Goal: Task Accomplishment & Management: Manage account settings

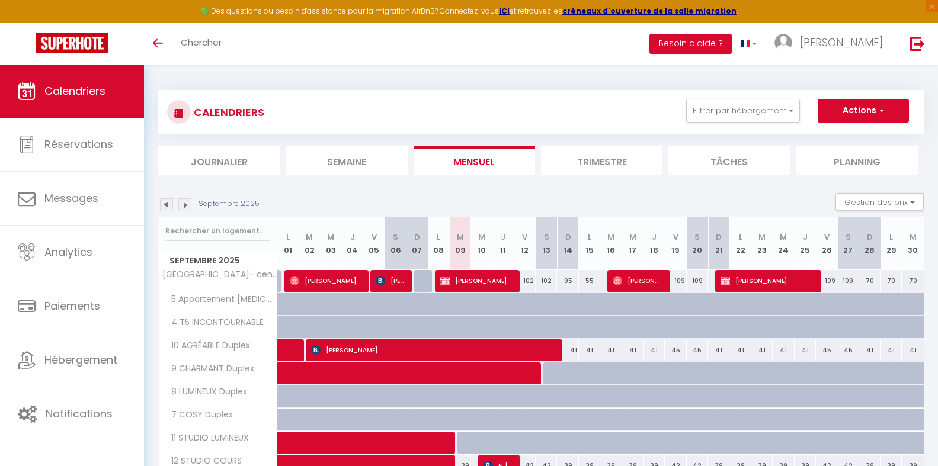
click at [123, 411] on div "Calendriers Réservations Messages Analytics Paiements Hébergement Notifications" at bounding box center [72, 278] width 144 height 427
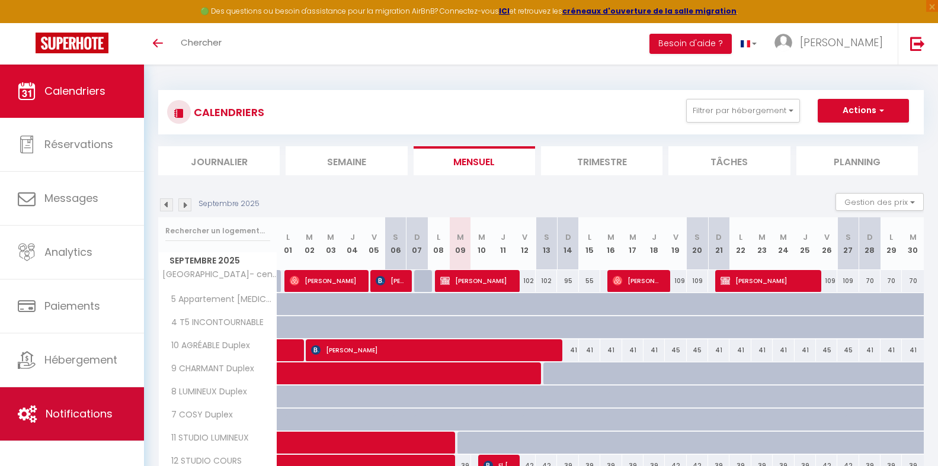
click at [133, 411] on link "Notifications" at bounding box center [72, 413] width 144 height 53
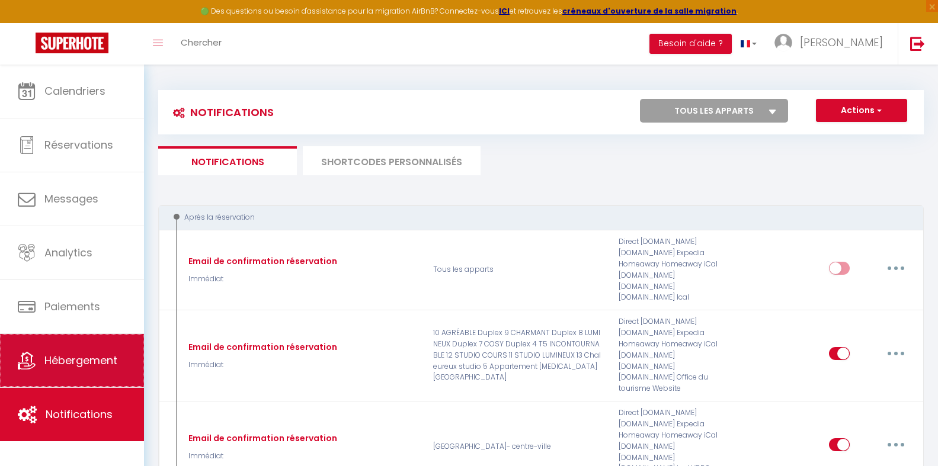
click at [111, 360] on span "Hébergement" at bounding box center [80, 360] width 73 height 15
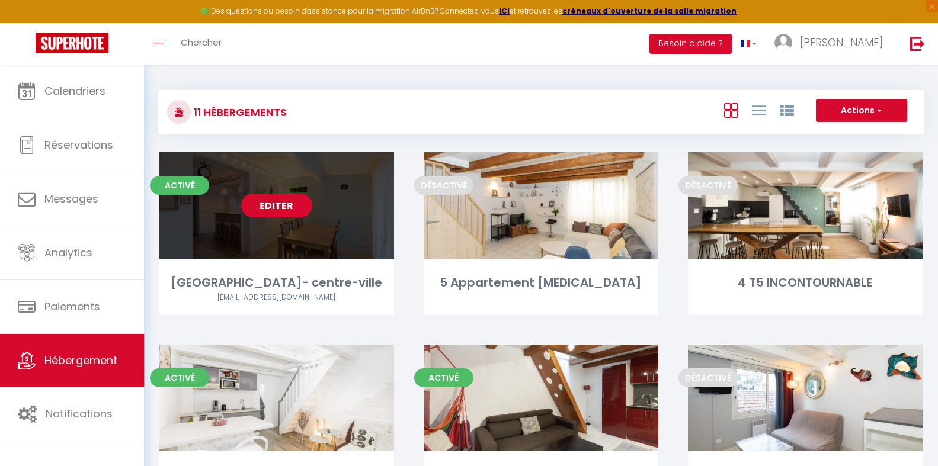
click at [286, 204] on link "Editer" at bounding box center [276, 206] width 71 height 24
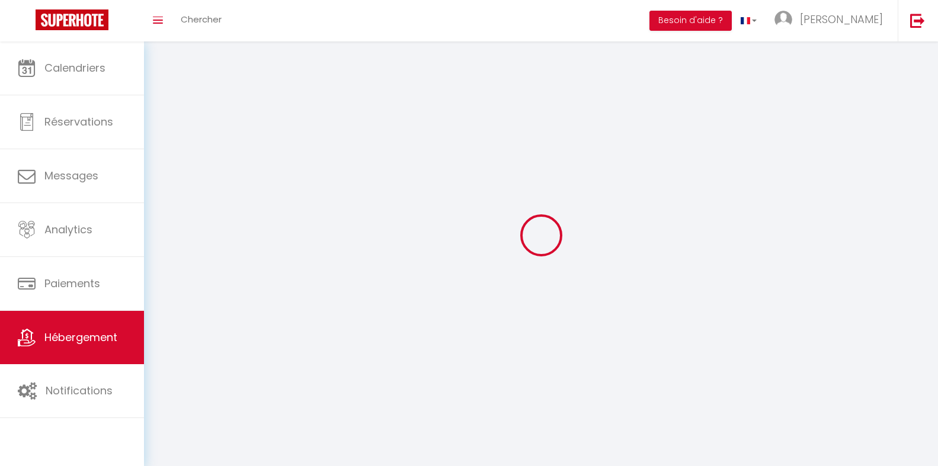
select select
select select "28"
select select
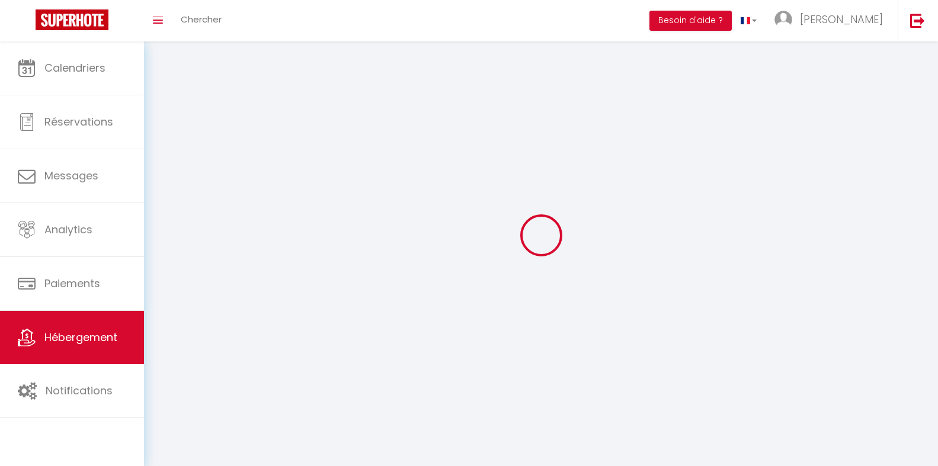
select select
checkbox input "false"
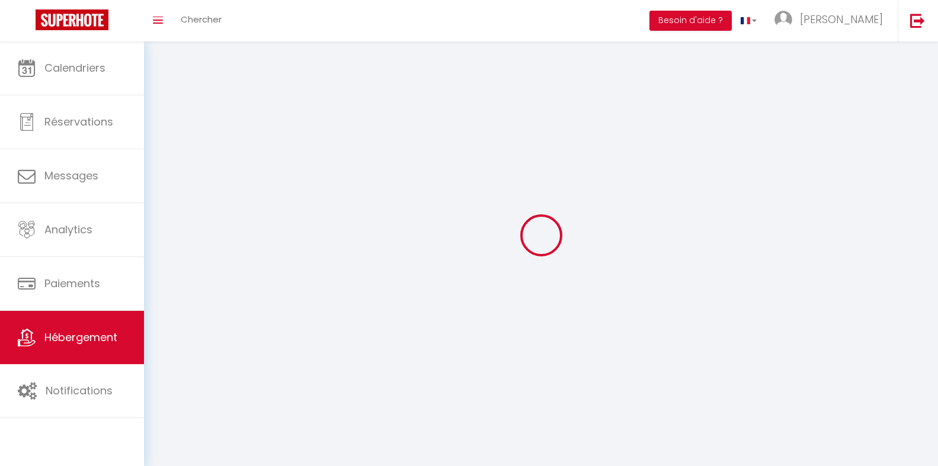
checkbox input "false"
select select
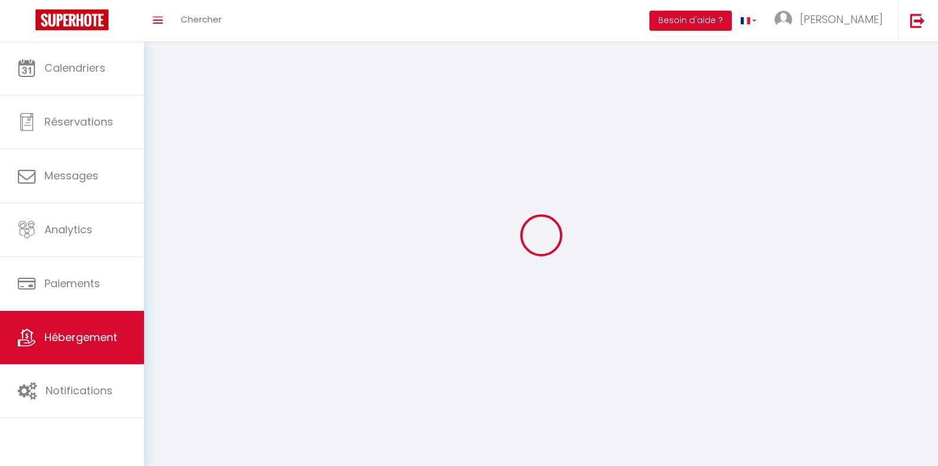
select select
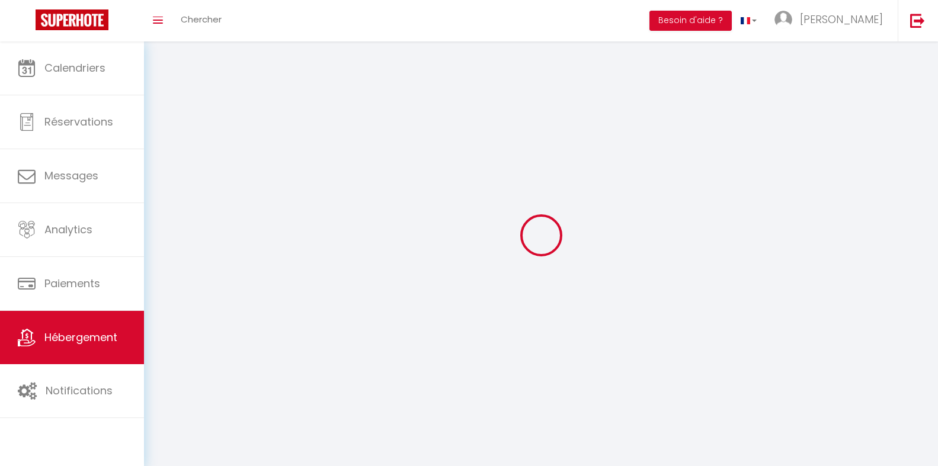
select select
checkbox input "false"
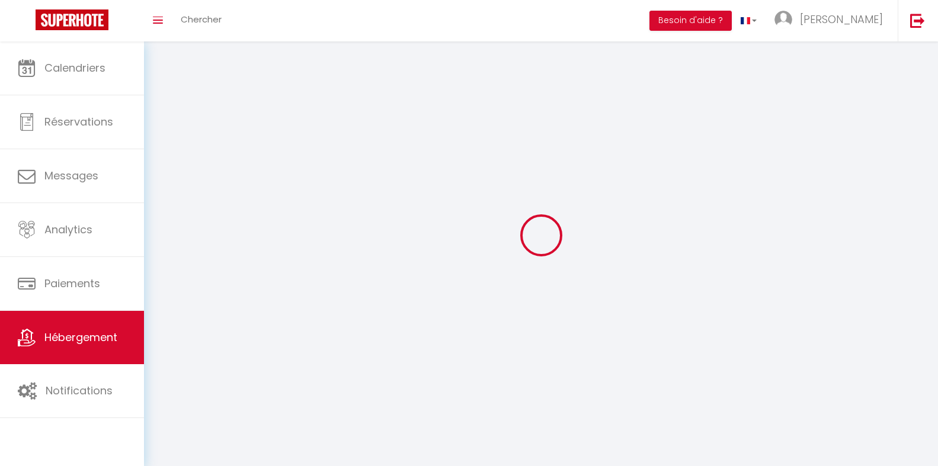
checkbox input "false"
select select
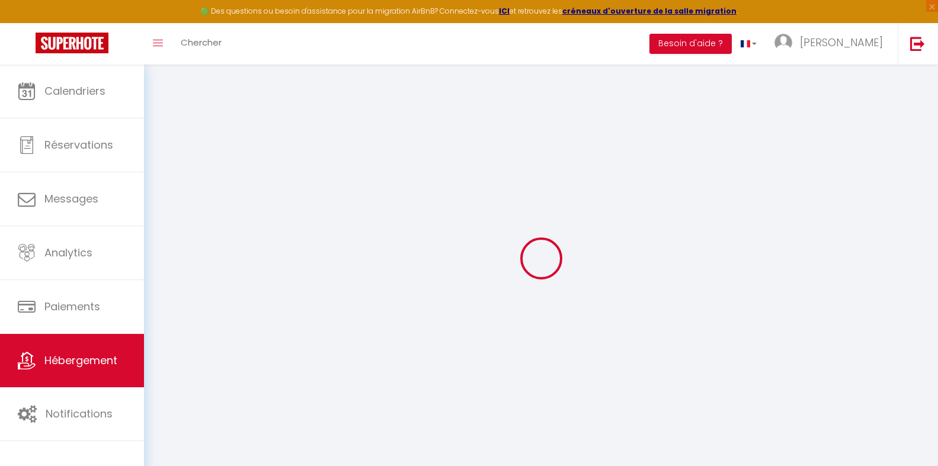
select select
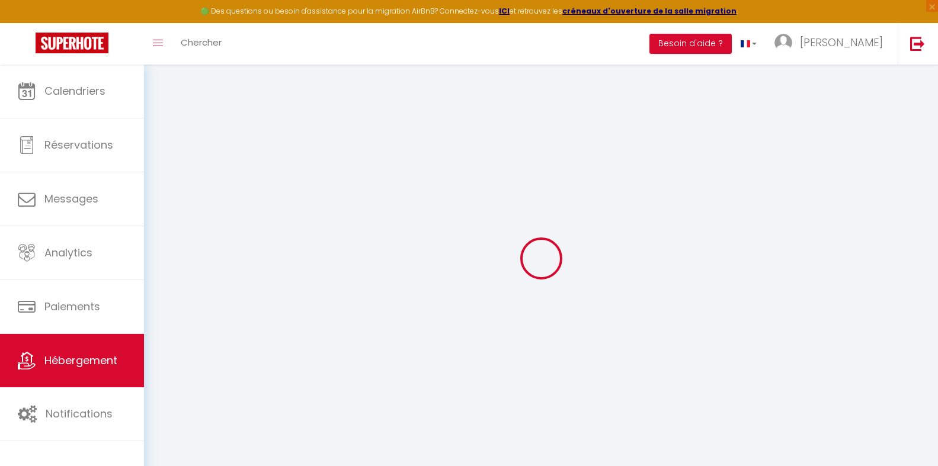
select select
checkbox input "false"
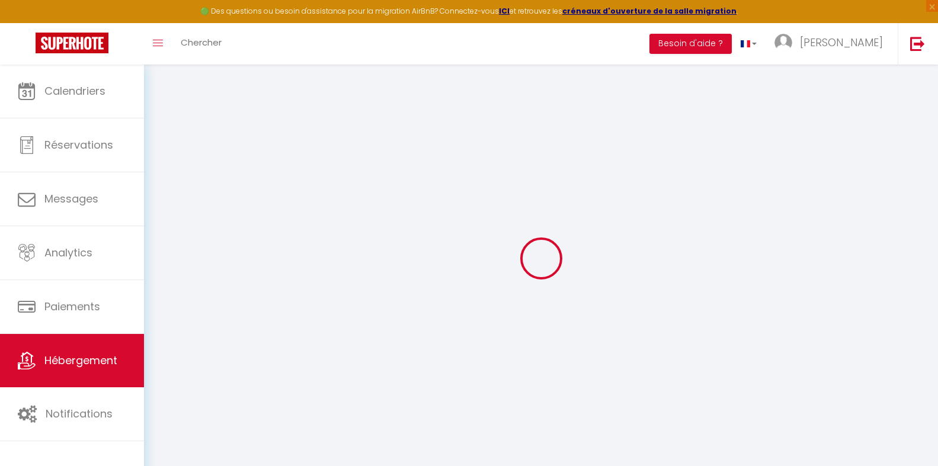
checkbox input "false"
select select
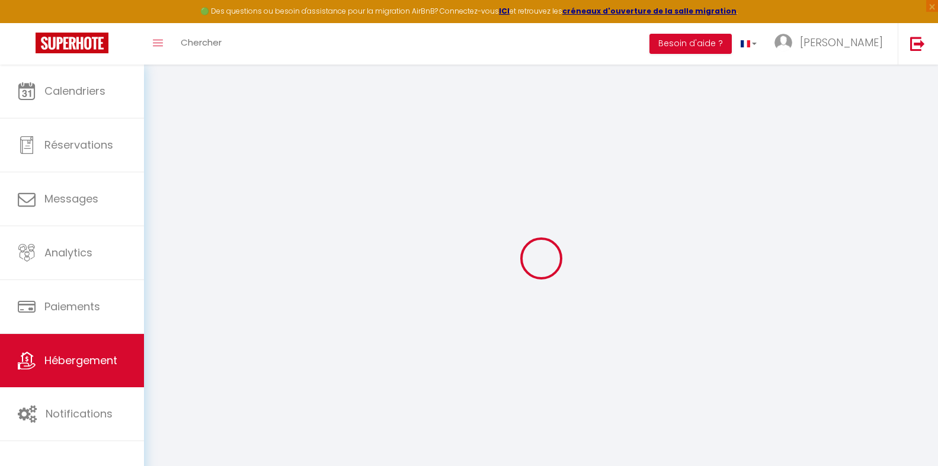
select select
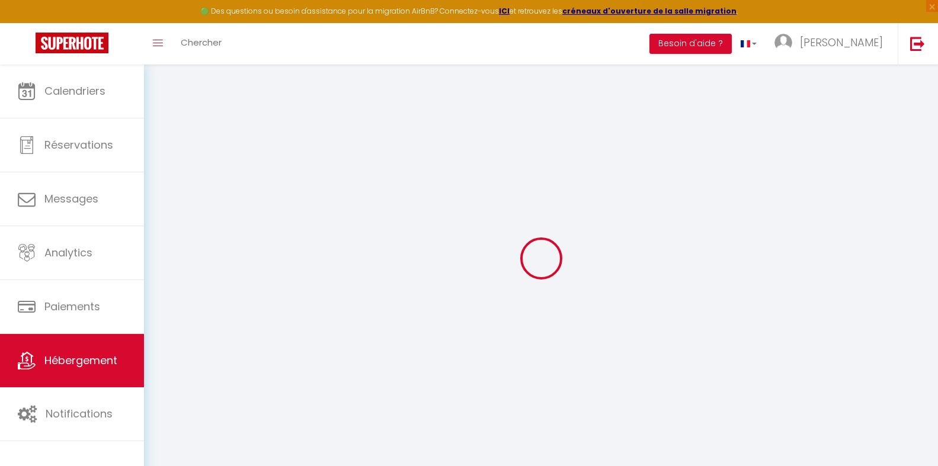
checkbox input "false"
select select
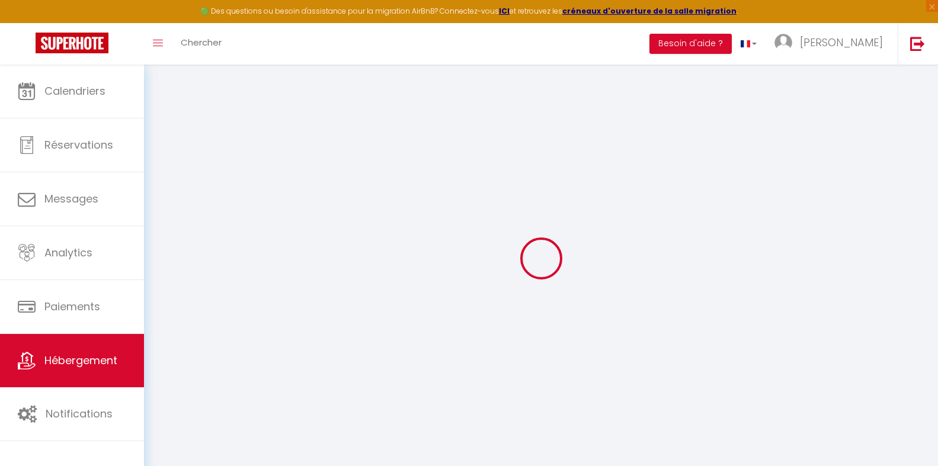
select select
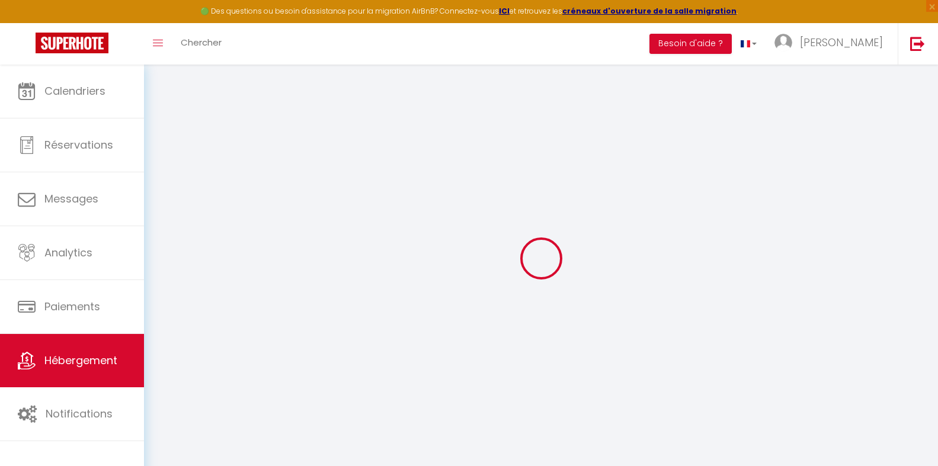
select select
checkbox input "false"
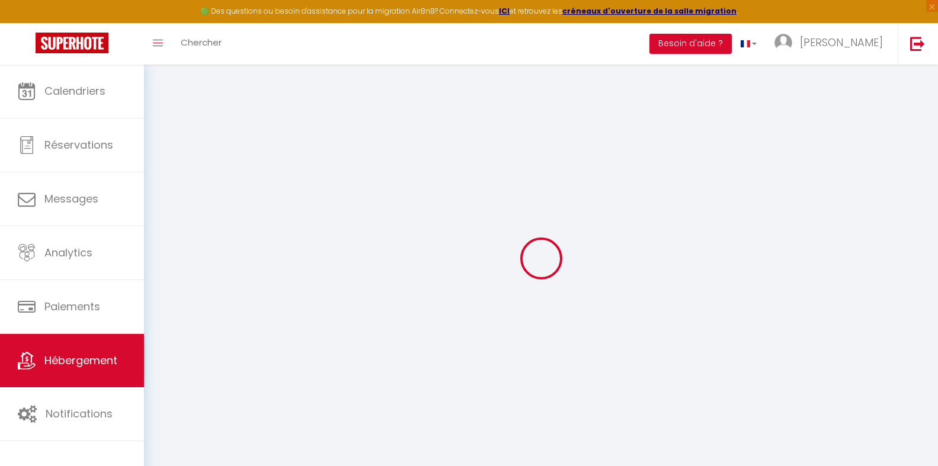
checkbox input "false"
select select
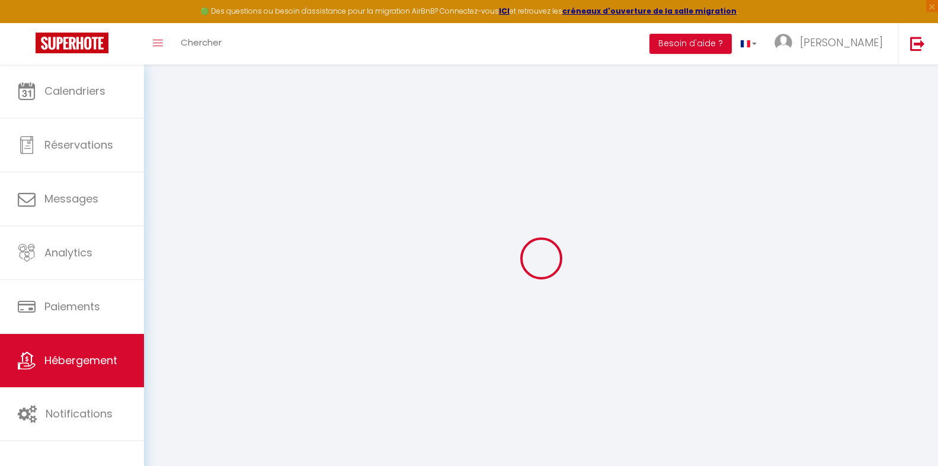
select select
checkbox input "false"
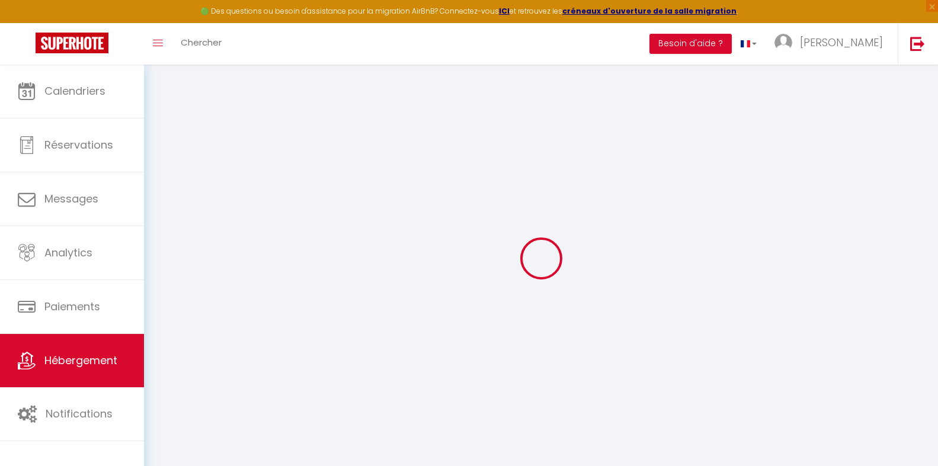
checkbox input "false"
select select
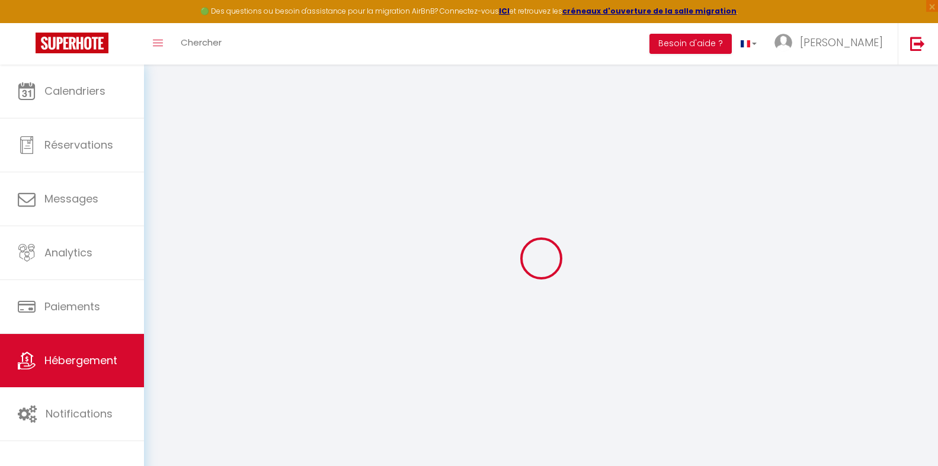
select select
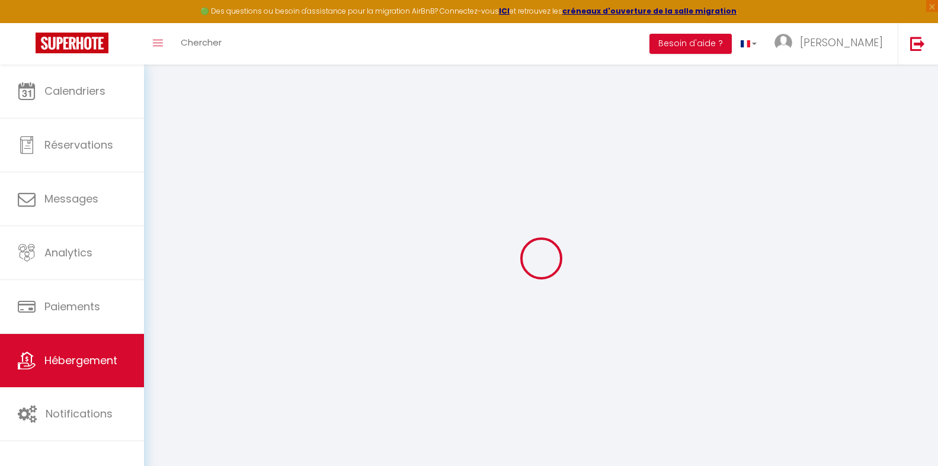
select select
checkbox input "false"
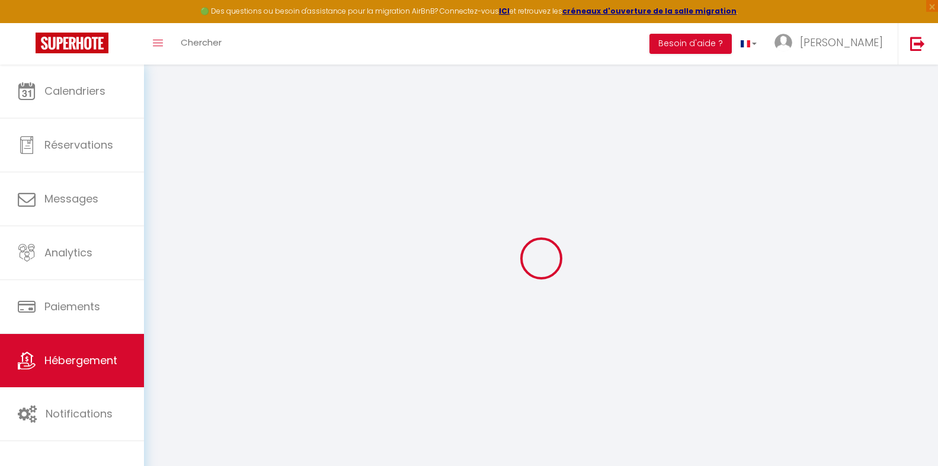
select select
type input "Maison Cosy - plage - Parc expo/Arena- centre-ville"
select select "8"
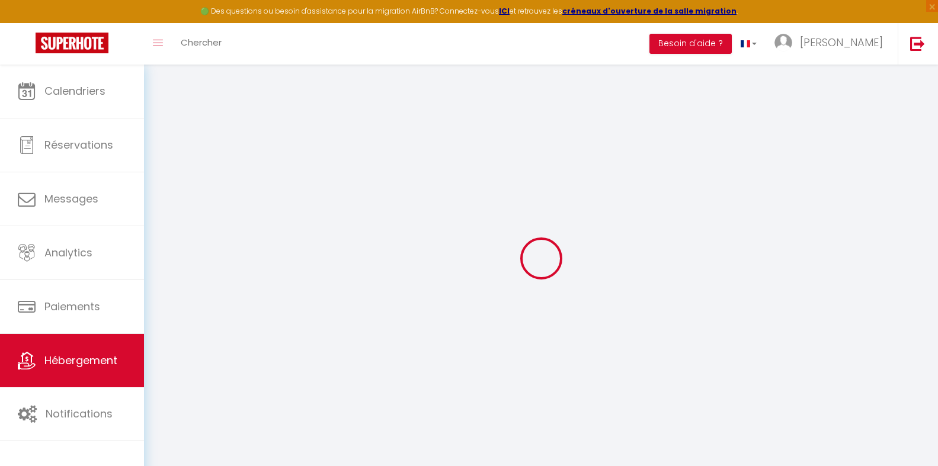
type input "105"
type input "60"
type input "0"
type input "1.2"
type input "400"
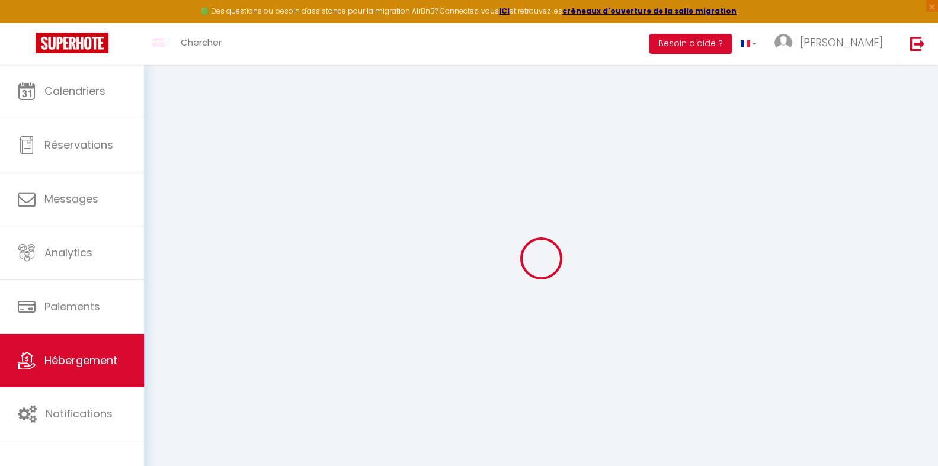
select select
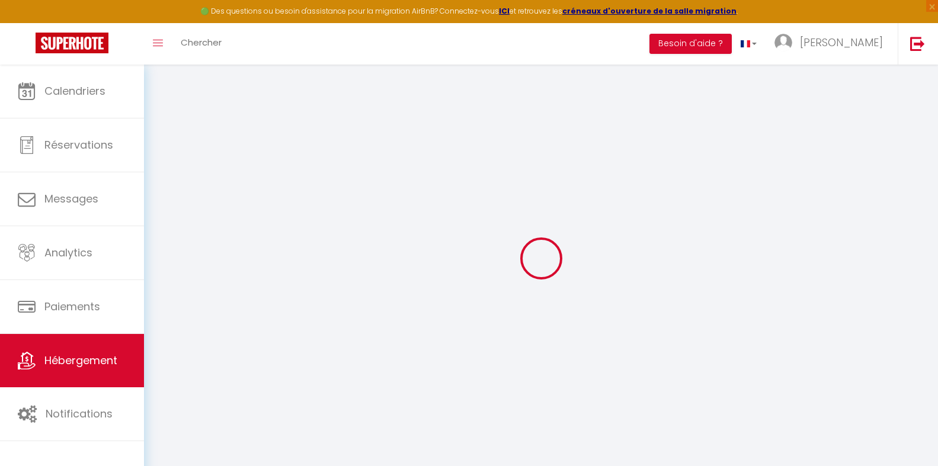
select select
type input "."
type input "locapparts34@gmail.com"
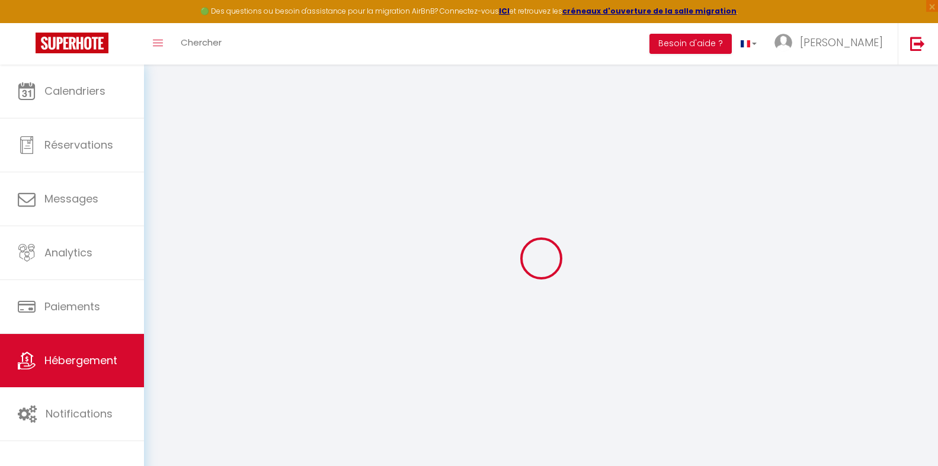
select select "267"
checkbox input "false"
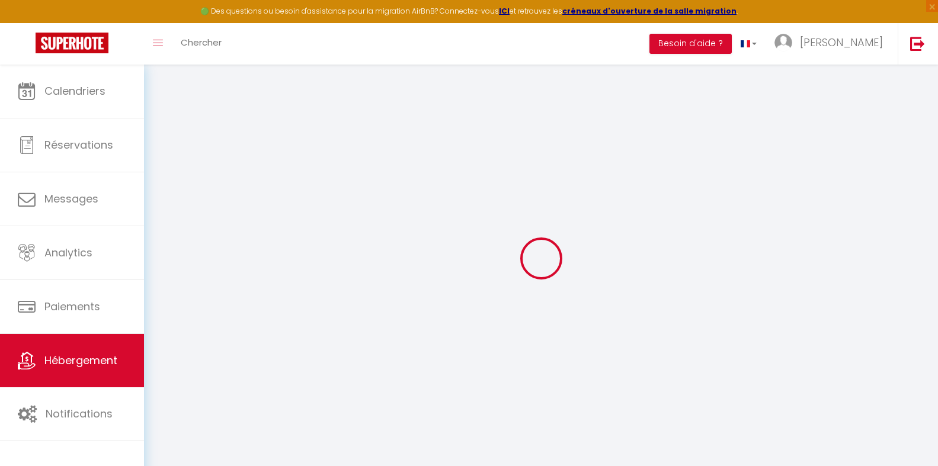
radio input "true"
type input "0"
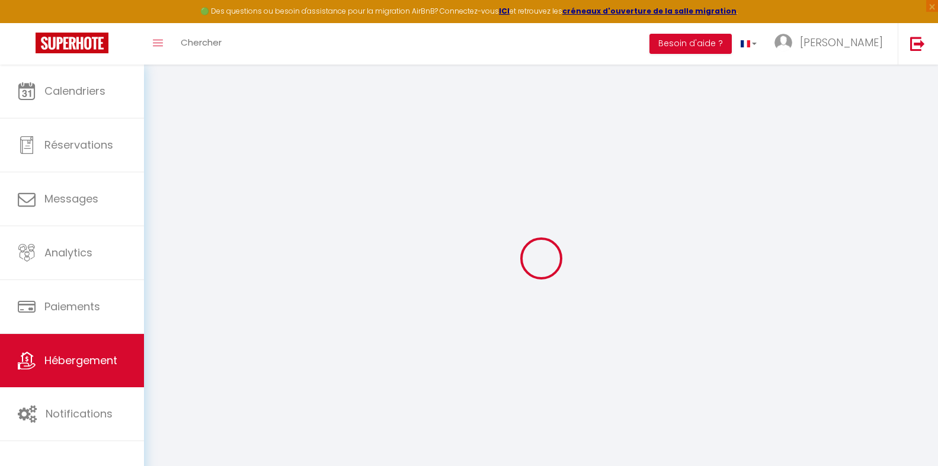
select select "+ 25 %"
select select "+ 35 %"
select select
checkbox input "false"
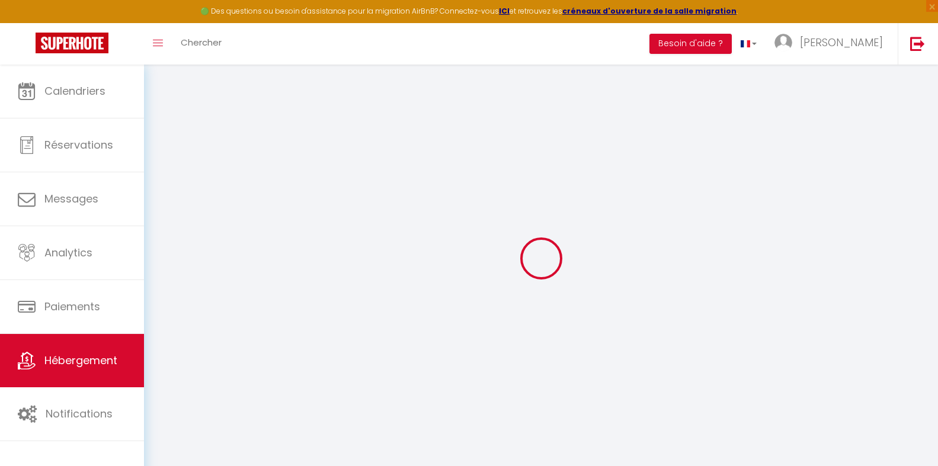
checkbox input "false"
select select "365"
select select "well_reviewed_guests"
select select "EUR"
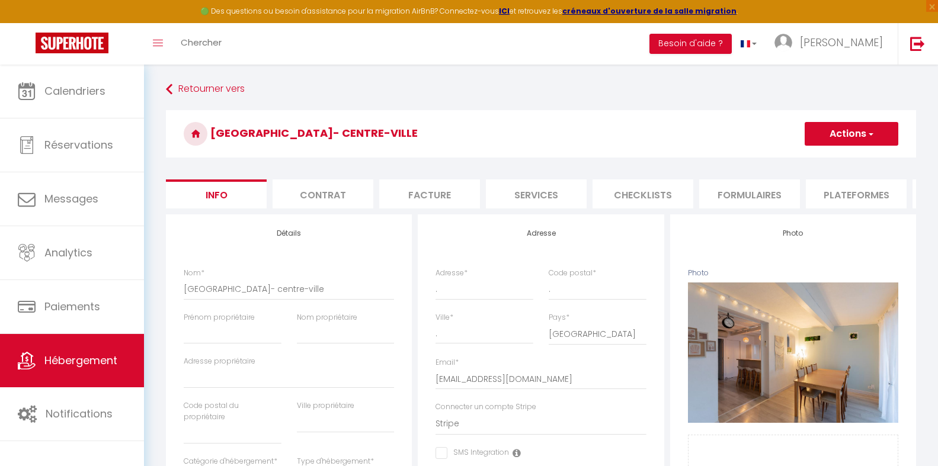
click at [745, 191] on li "Plateformes" at bounding box center [856, 193] width 101 height 29
select select
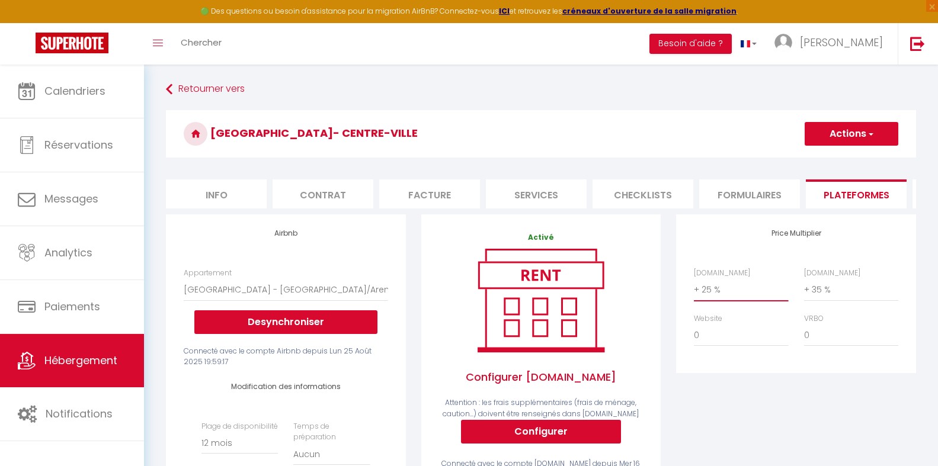
select select "+ 15 %"
click option "+ 15 %" at bounding box center [0, 0] width 0 height 0
select select
select select "+ 30 %"
click option "+ 30 %" at bounding box center [0, 0] width 0 height 0
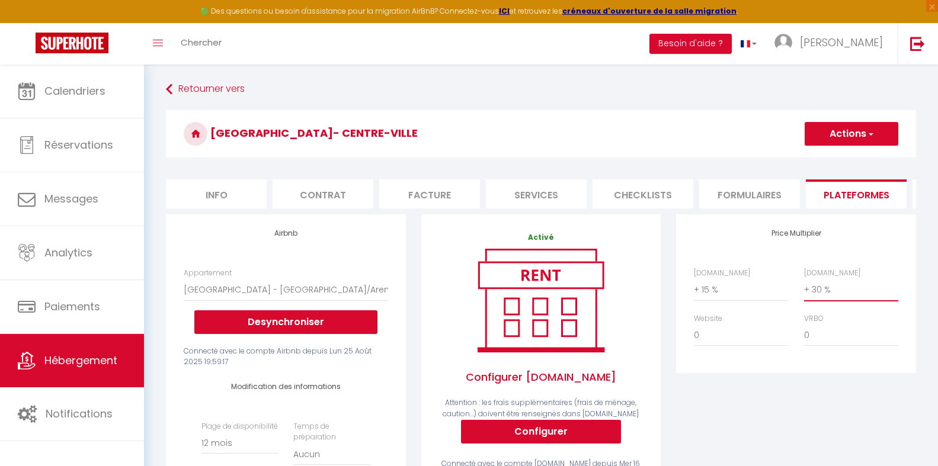
select select
click at [745, 257] on div "Price Multiplier Airbnb.com 0 + 1 % + 2 % + 3 % + 4 % + 5 % + 6 % + 7 %" at bounding box center [795, 293] width 239 height 159
click at [745, 133] on span "button" at bounding box center [870, 134] width 8 height 12
click at [745, 161] on link "Enregistrer" at bounding box center [851, 159] width 94 height 15
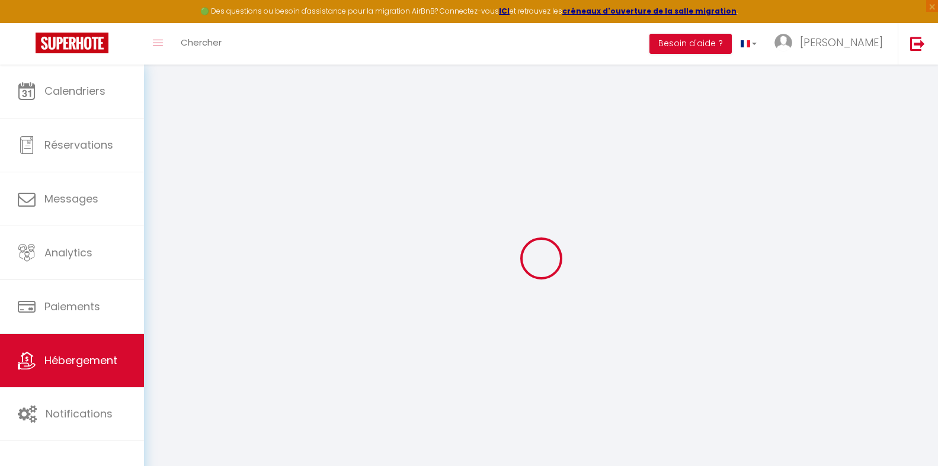
select select "365"
select select "well_reviewed_guests"
select select "EUR"
select select
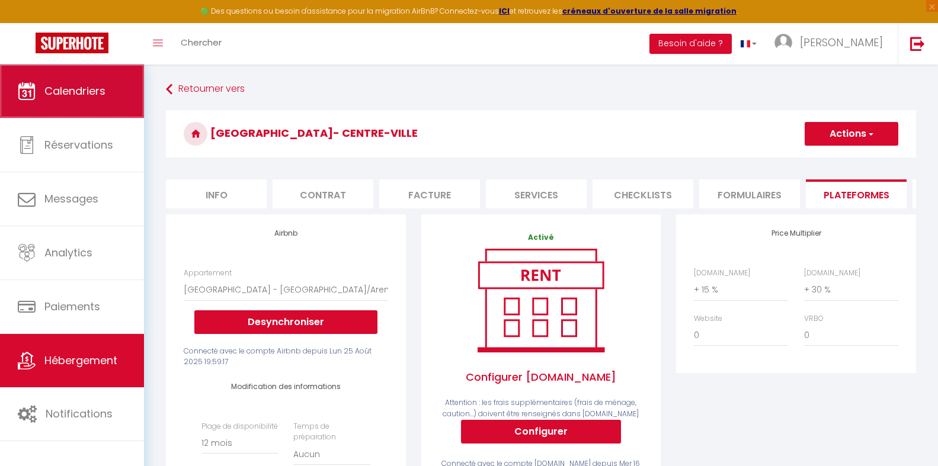
click at [78, 94] on span "Calendriers" at bounding box center [74, 91] width 61 height 15
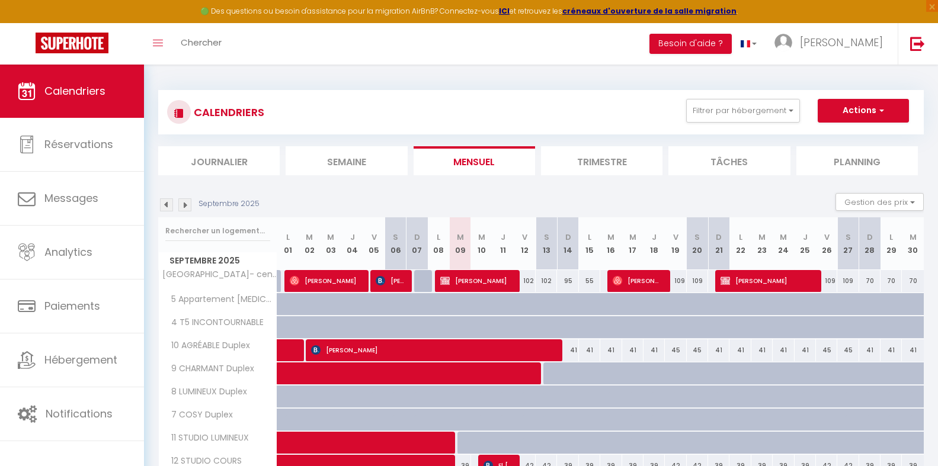
click at [612, 159] on li "Trimestre" at bounding box center [601, 160] width 121 height 29
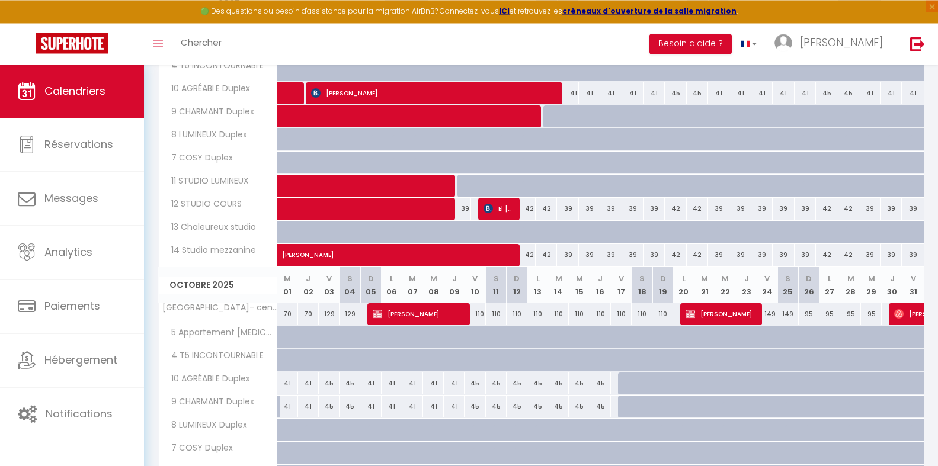
scroll to position [262, 0]
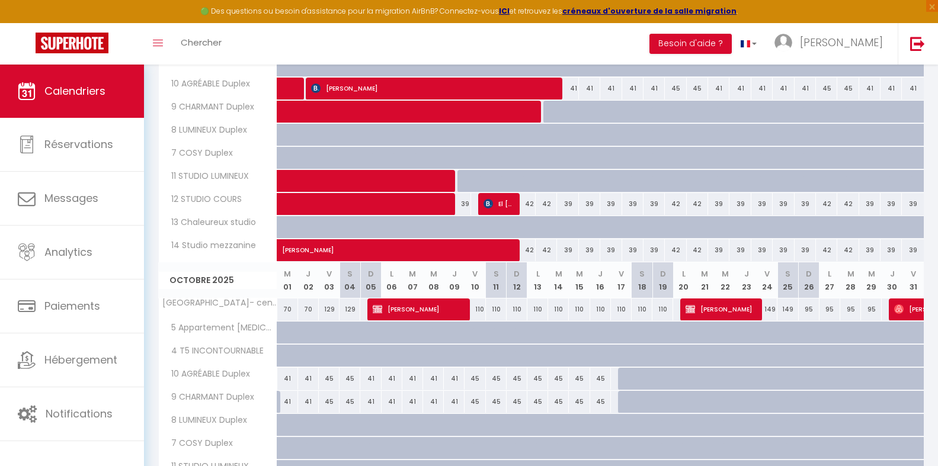
click at [518, 309] on div "110" at bounding box center [516, 310] width 21 height 22
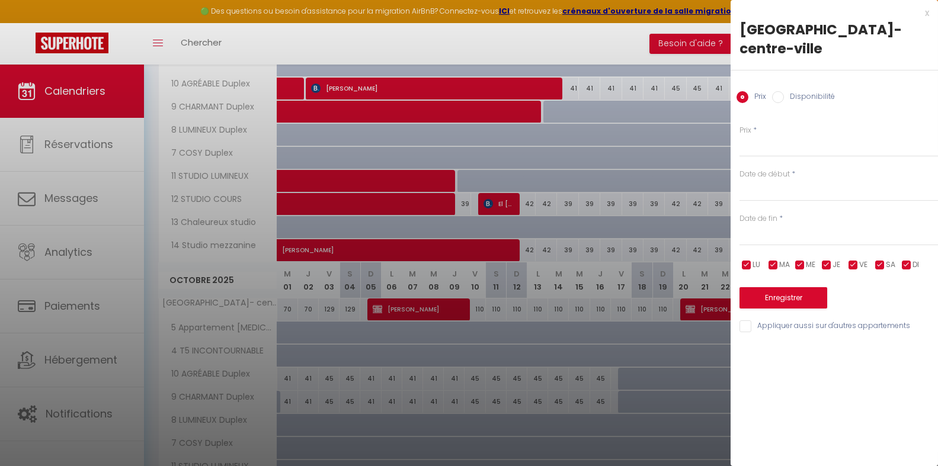
type input "110"
type input "Dim 12 Octobre 2025"
type input "Lun 13 Octobre 2025"
click at [745, 14] on div "x" at bounding box center [829, 13] width 198 height 14
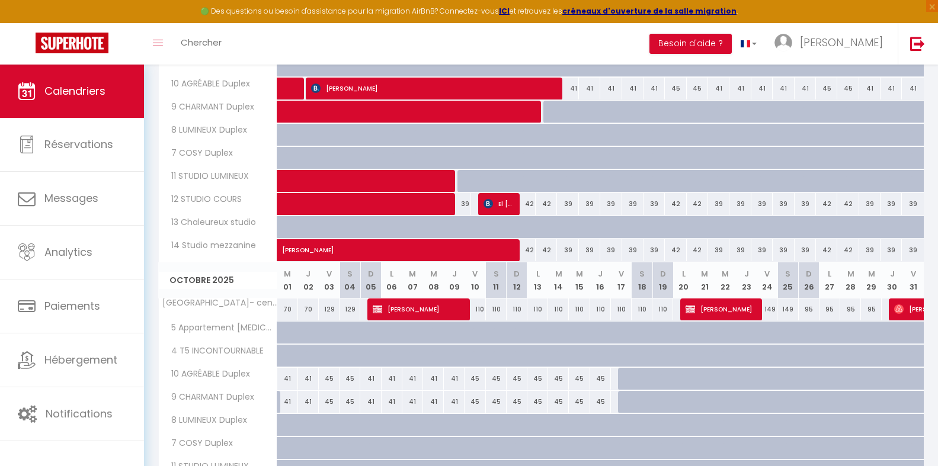
click at [539, 310] on div "110" at bounding box center [537, 310] width 21 height 22
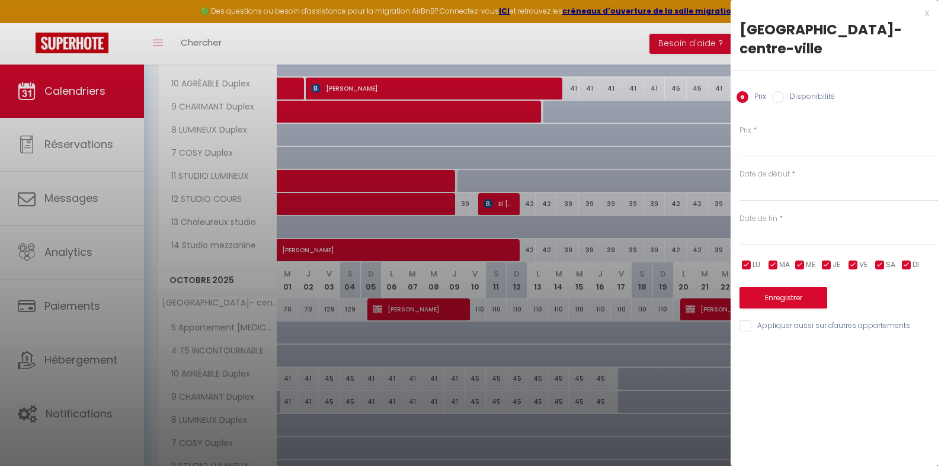
type input "110"
type input "Lun 13 Octobre 2025"
type input "Mar 14 Octobre 2025"
click at [745, 149] on input "110" at bounding box center [838, 146] width 198 height 21
type input "105"
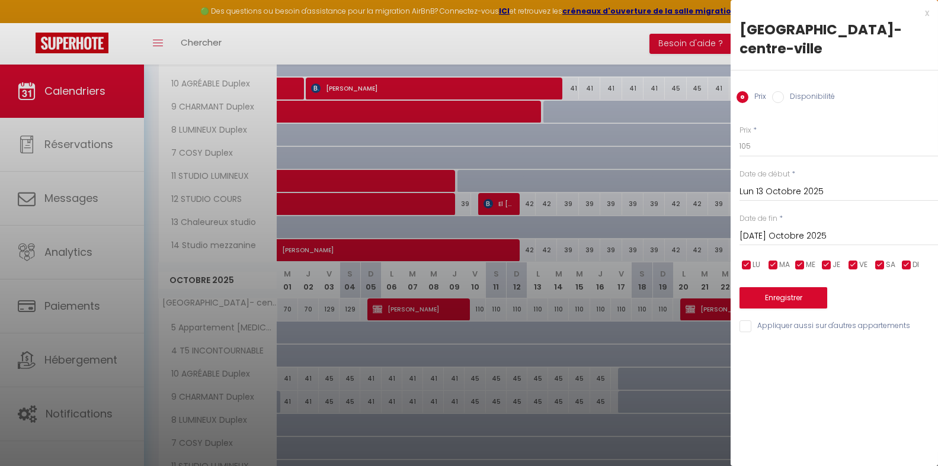
click at [745, 239] on input "Mar 14 Octobre 2025" at bounding box center [838, 236] width 198 height 15
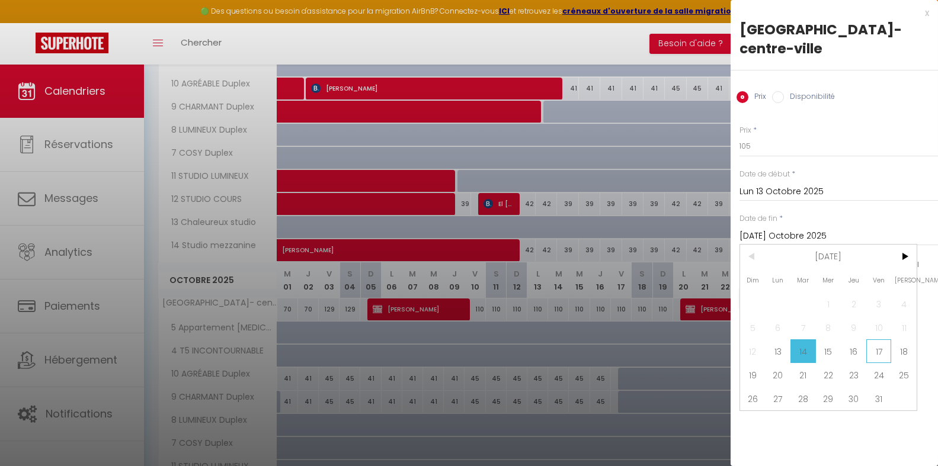
click at [745, 354] on span "17" at bounding box center [878, 351] width 25 height 24
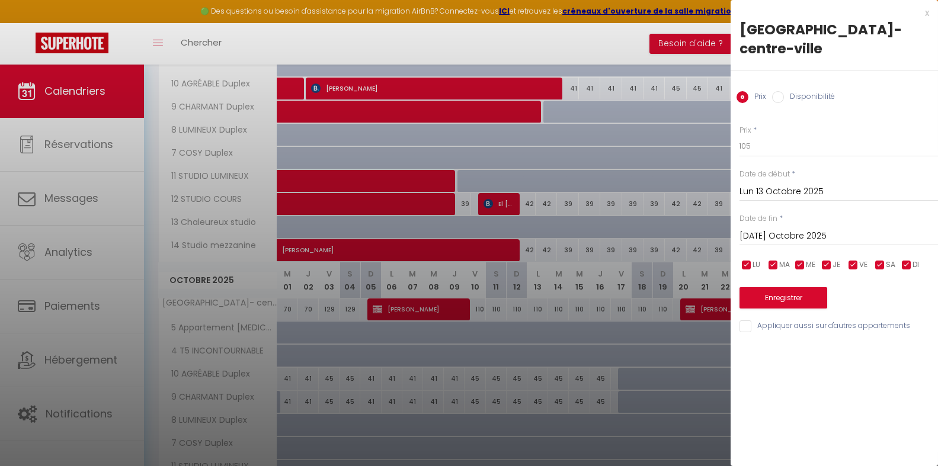
type input "Ven 17 Octobre 2025"
click at [745, 296] on button "Enregistrer" at bounding box center [783, 297] width 88 height 21
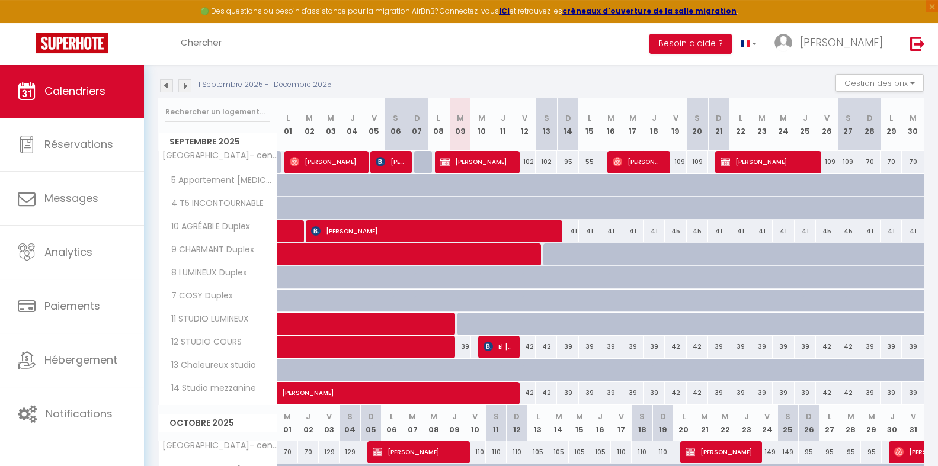
scroll to position [121, 0]
